Goal: Contribute content: Contribute content

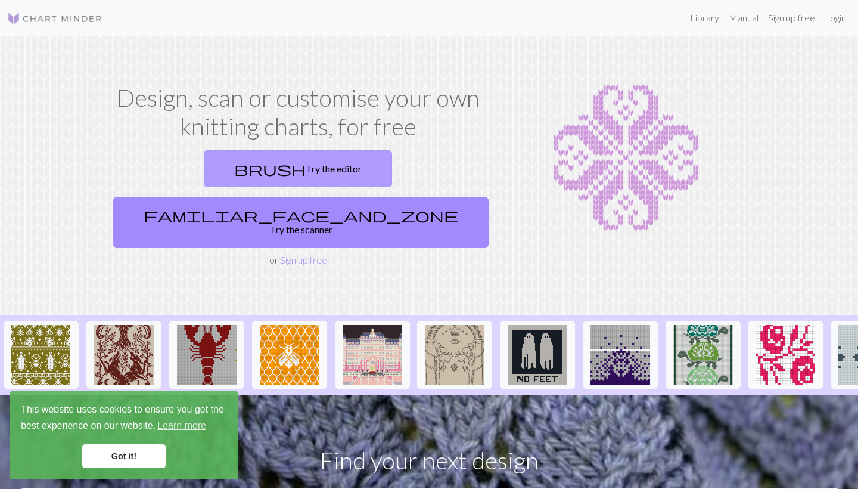
click at [221, 170] on link "brush Try the editor" at bounding box center [298, 168] width 188 height 37
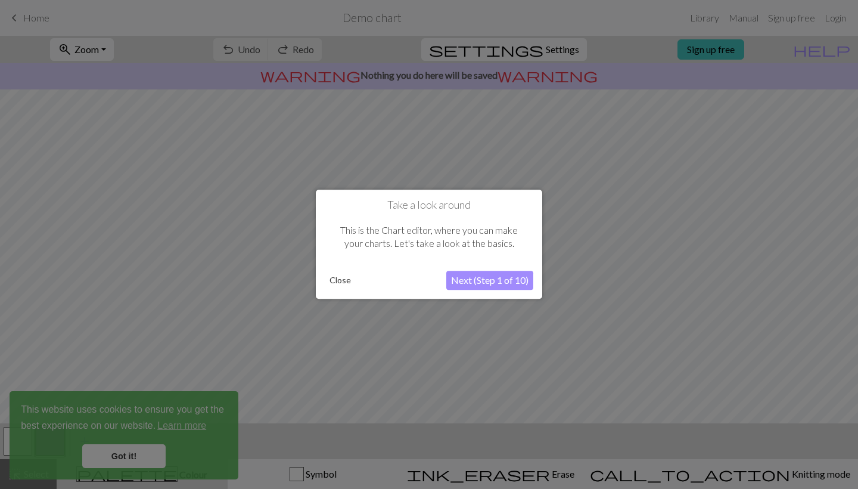
click at [337, 278] on button "Close" at bounding box center [340, 281] width 31 height 18
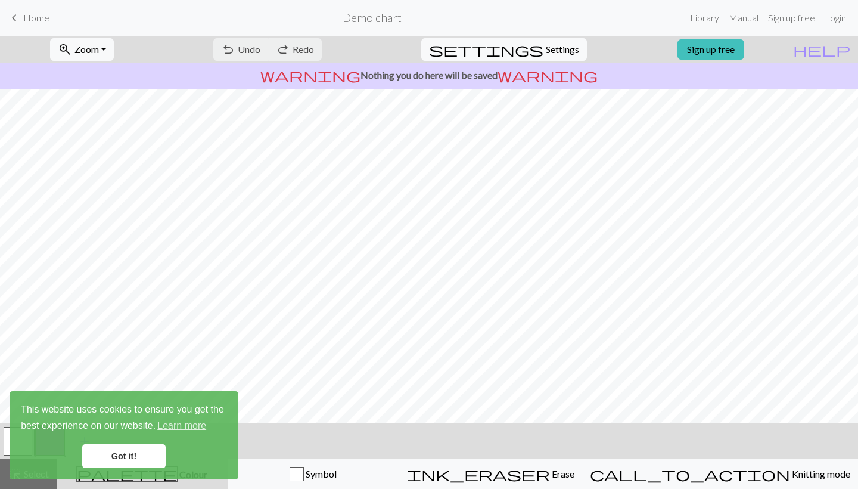
click at [122, 460] on link "Got it!" at bounding box center [123, 456] width 83 height 24
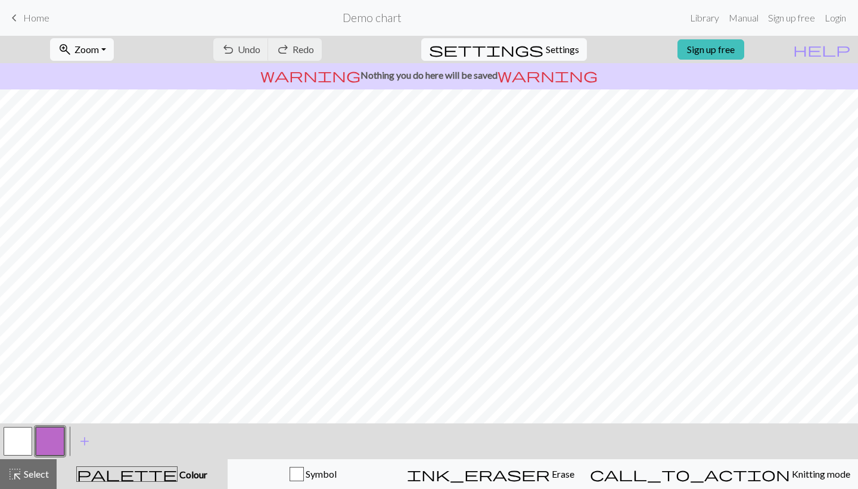
scroll to position [-1, 0]
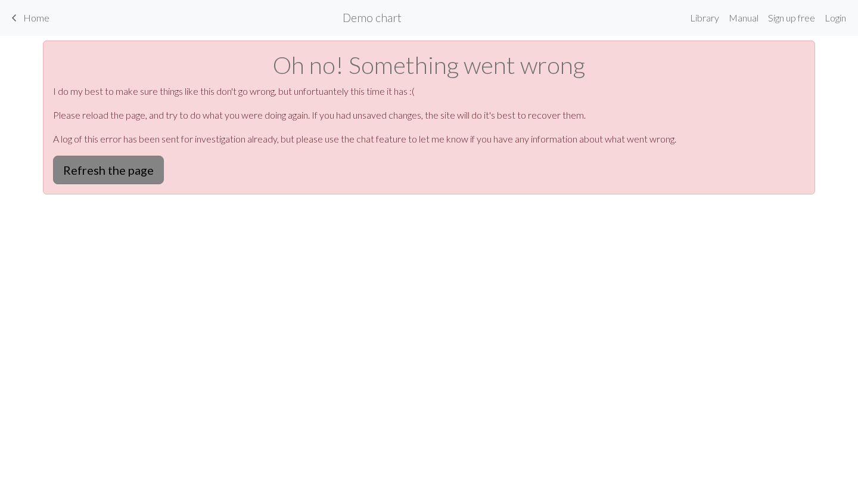
click at [89, 175] on button "Refresh the page" at bounding box center [108, 169] width 111 height 29
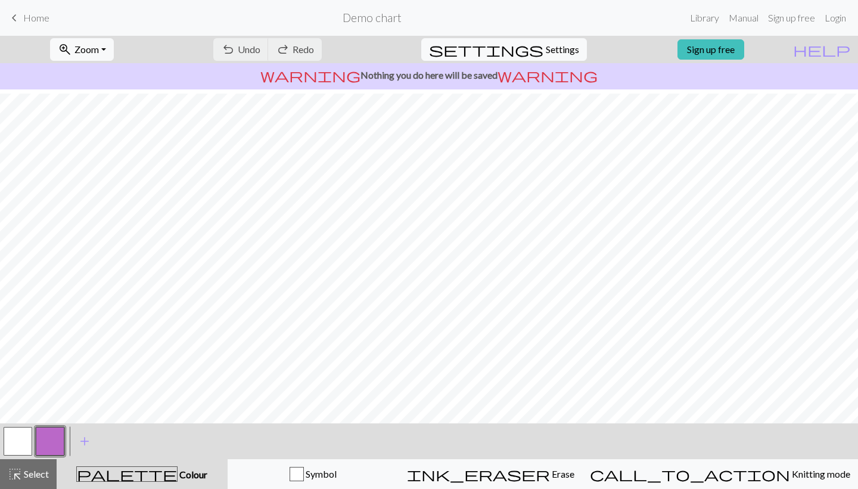
scroll to position [4, 0]
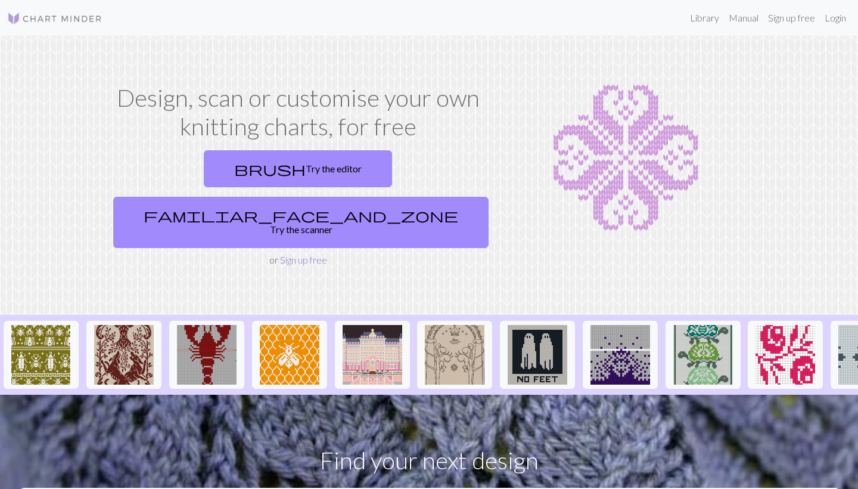
click at [301, 254] on link "Sign up free" at bounding box center [303, 259] width 47 height 11
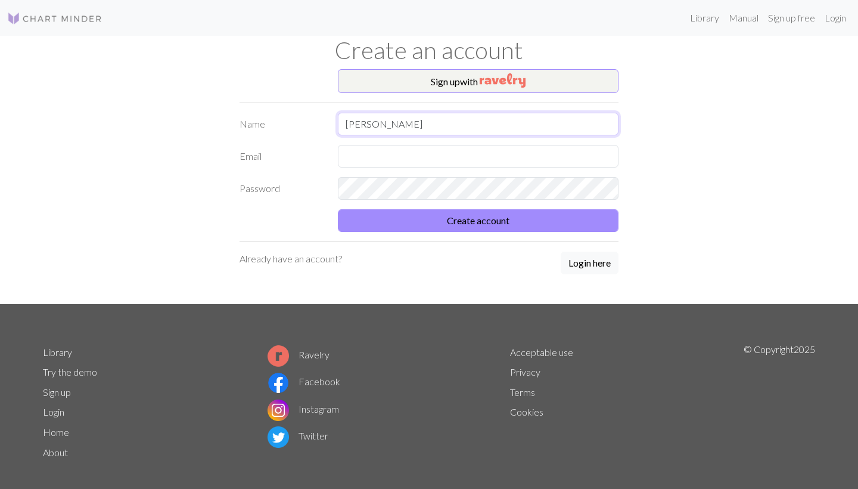
type input "emma"
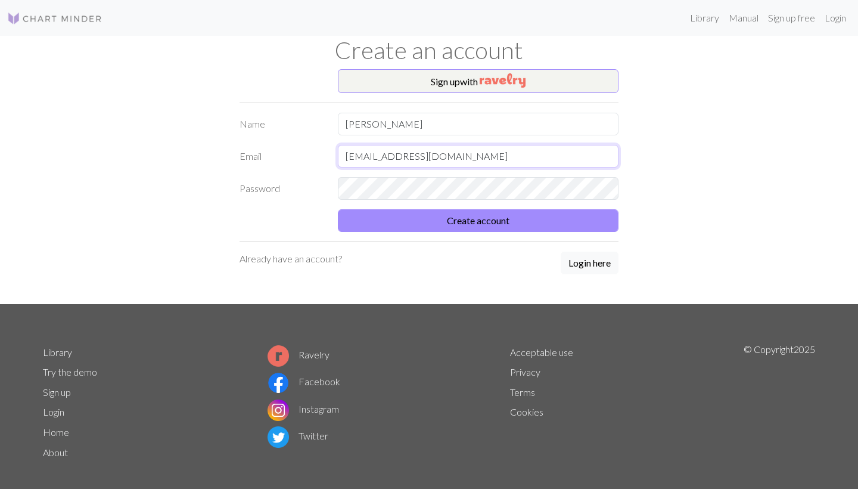
type input "emmalottakivela@hotmail.com"
click at [461, 228] on button "Create account" at bounding box center [478, 220] width 281 height 23
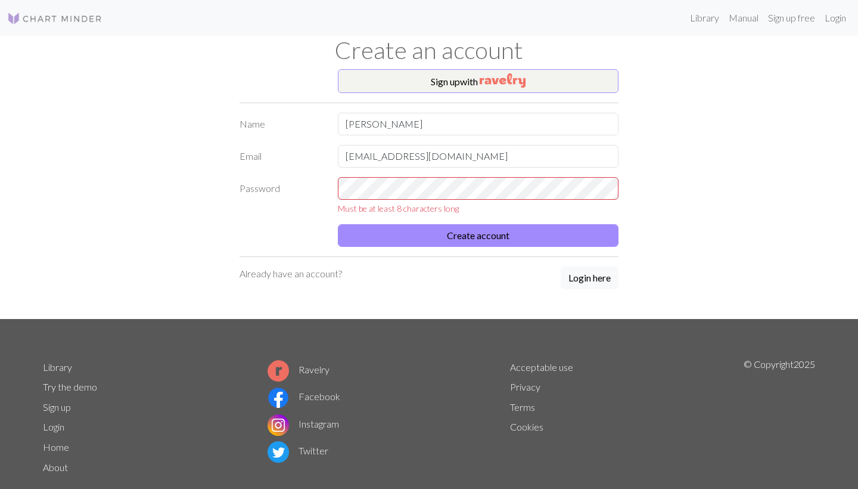
click at [468, 172] on form "Name emma Email emmalottakivela@hotmail.com Password Must be at least 8 charact…" at bounding box center [429, 180] width 379 height 134
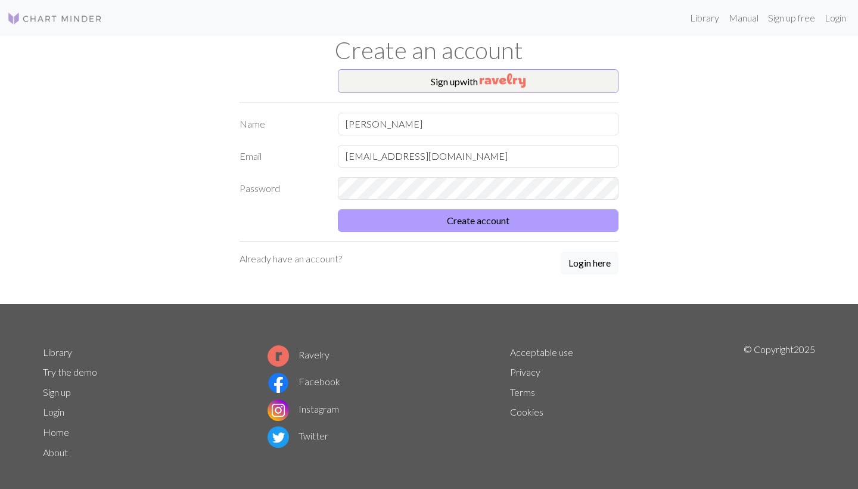
click at [472, 219] on button "Create account" at bounding box center [478, 220] width 281 height 23
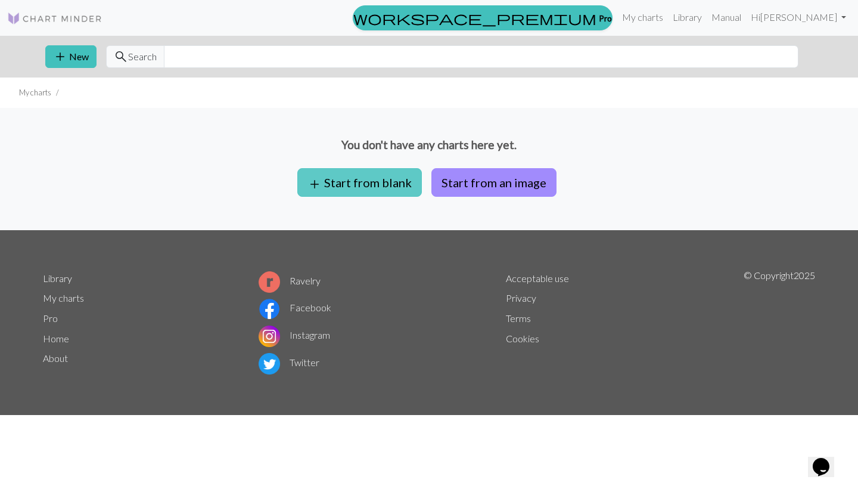
click at [368, 185] on button "add Start from blank" at bounding box center [359, 182] width 125 height 29
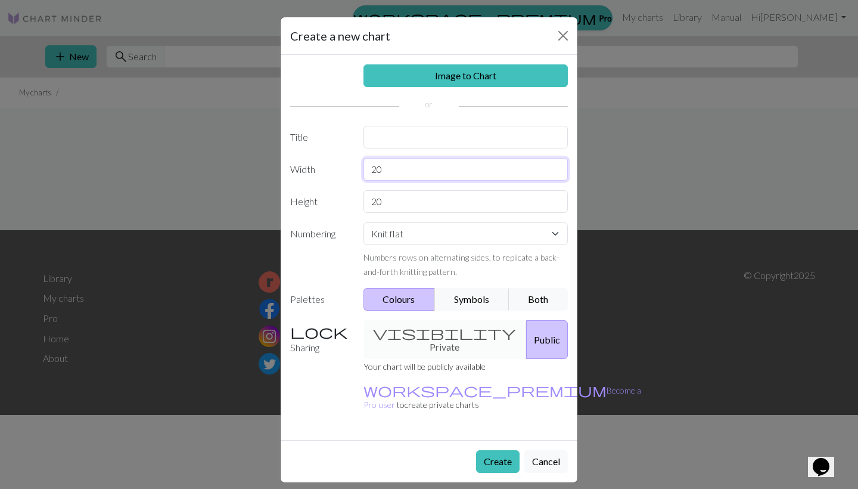
click at [430, 175] on input "20" at bounding box center [465, 169] width 205 height 23
click at [412, 139] on input "text" at bounding box center [465, 137] width 205 height 23
type input "dusanin sukat"
click at [437, 172] on input "20" at bounding box center [465, 169] width 205 height 23
type input "2"
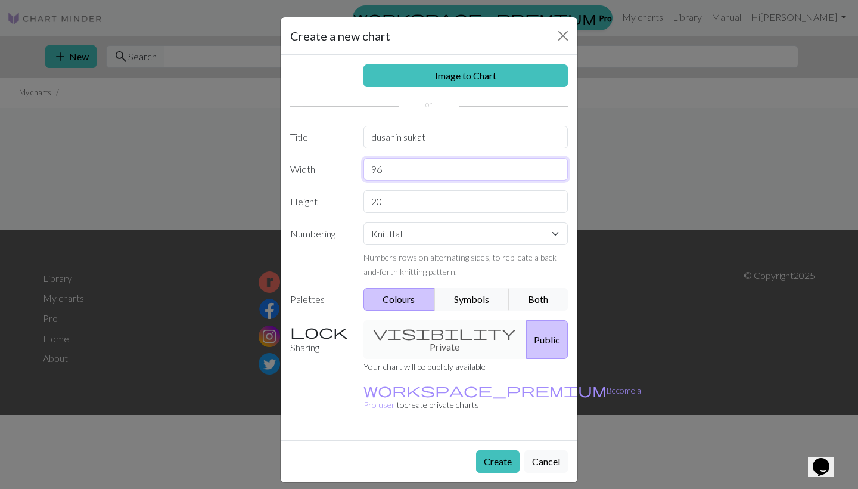
type input "96"
click at [439, 206] on input "20" at bounding box center [465, 201] width 205 height 23
type input "2"
type input "96"
drag, startPoint x: 477, startPoint y: 241, endPoint x: 285, endPoint y: 270, distance: 193.5
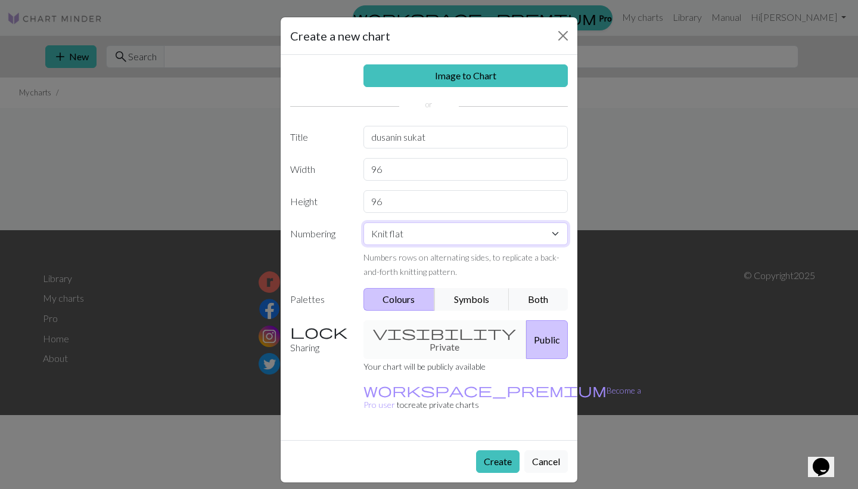
click at [282, 270] on div "Image to Chart Title dusanin sukat Width 96 Height 96 Numbering Knit flat Knit …" at bounding box center [429, 247] width 297 height 385
drag, startPoint x: 405, startPoint y: 142, endPoint x: 376, endPoint y: 139, distance: 29.3
click at [377, 139] on input "dusanin sukat" at bounding box center [465, 137] width 205 height 23
type input "d sukat"
click at [504, 450] on button "Create" at bounding box center [497, 461] width 43 height 23
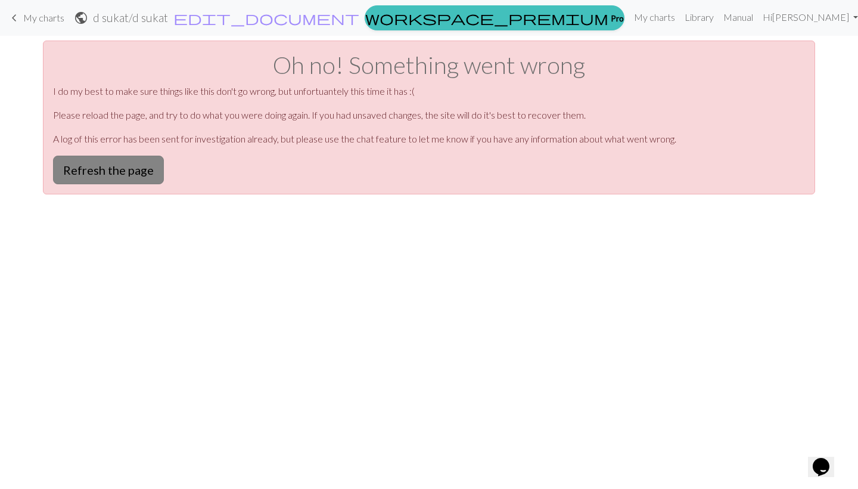
click at [129, 170] on button "Refresh the page" at bounding box center [108, 169] width 111 height 29
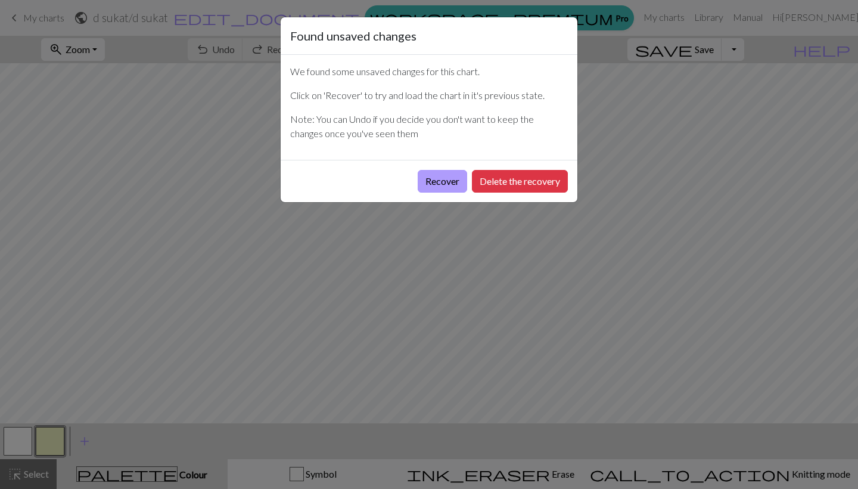
click at [449, 183] on button "Recover" at bounding box center [442, 181] width 49 height 23
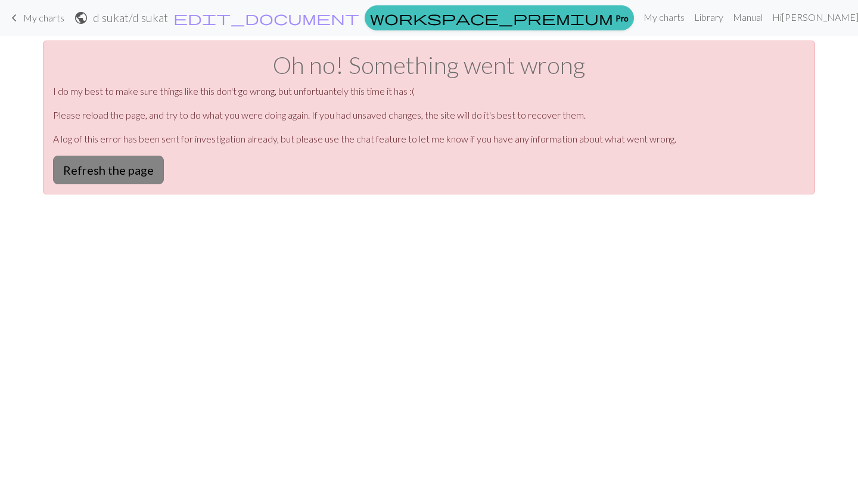
click at [98, 164] on button "Refresh the page" at bounding box center [108, 169] width 111 height 29
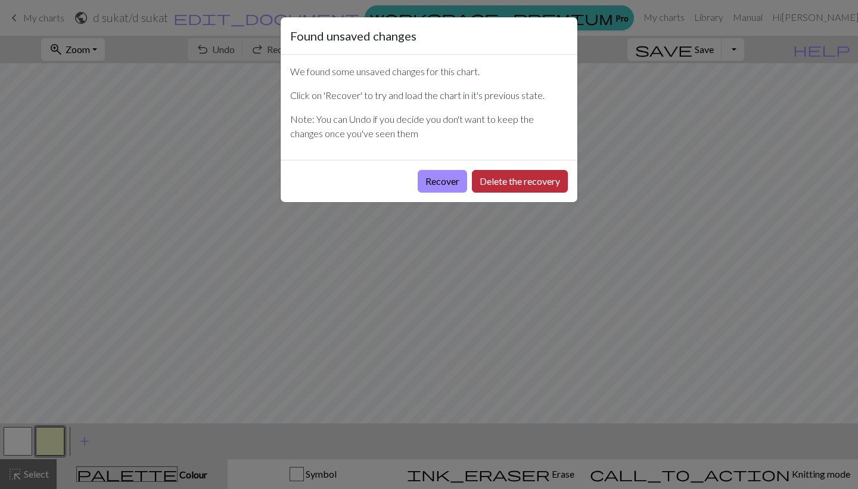
click at [536, 182] on button "Delete the recovery" at bounding box center [520, 181] width 96 height 23
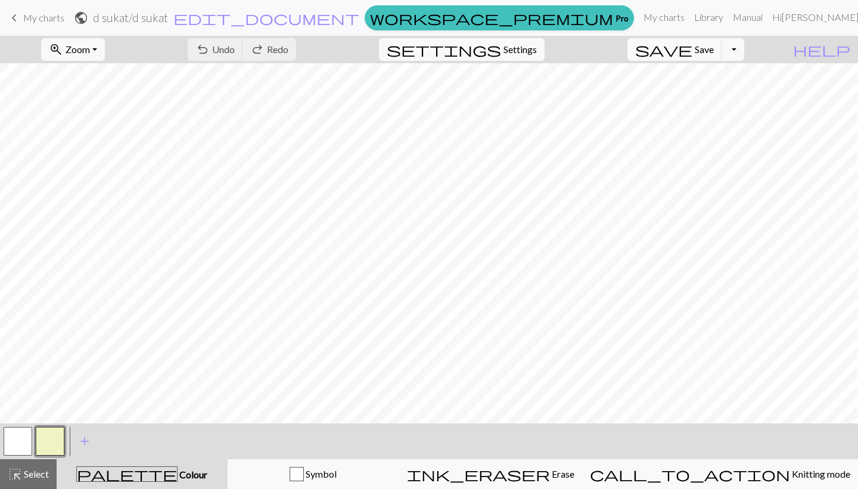
click at [141, 478] on span "palette" at bounding box center [127, 473] width 100 height 17
click at [52, 436] on button "button" at bounding box center [50, 441] width 29 height 29
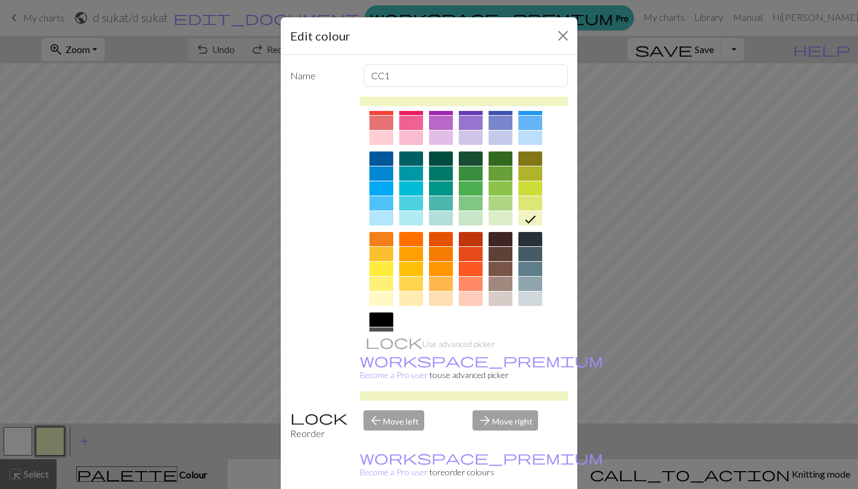
scroll to position [64, 0]
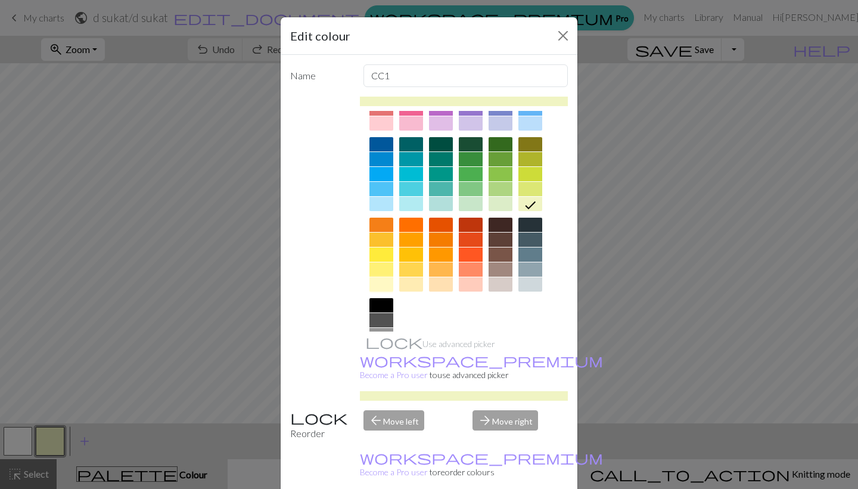
click at [387, 283] on div at bounding box center [381, 284] width 24 height 14
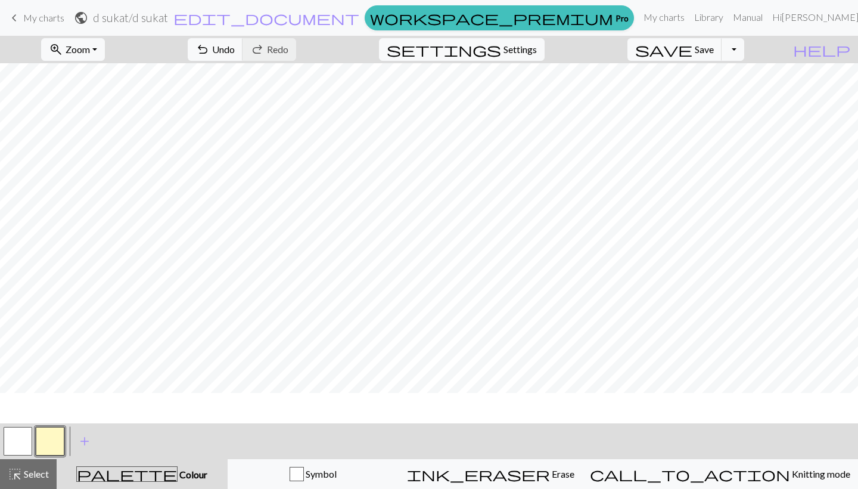
scroll to position [0, 0]
